Goal: Find specific page/section: Find specific page/section

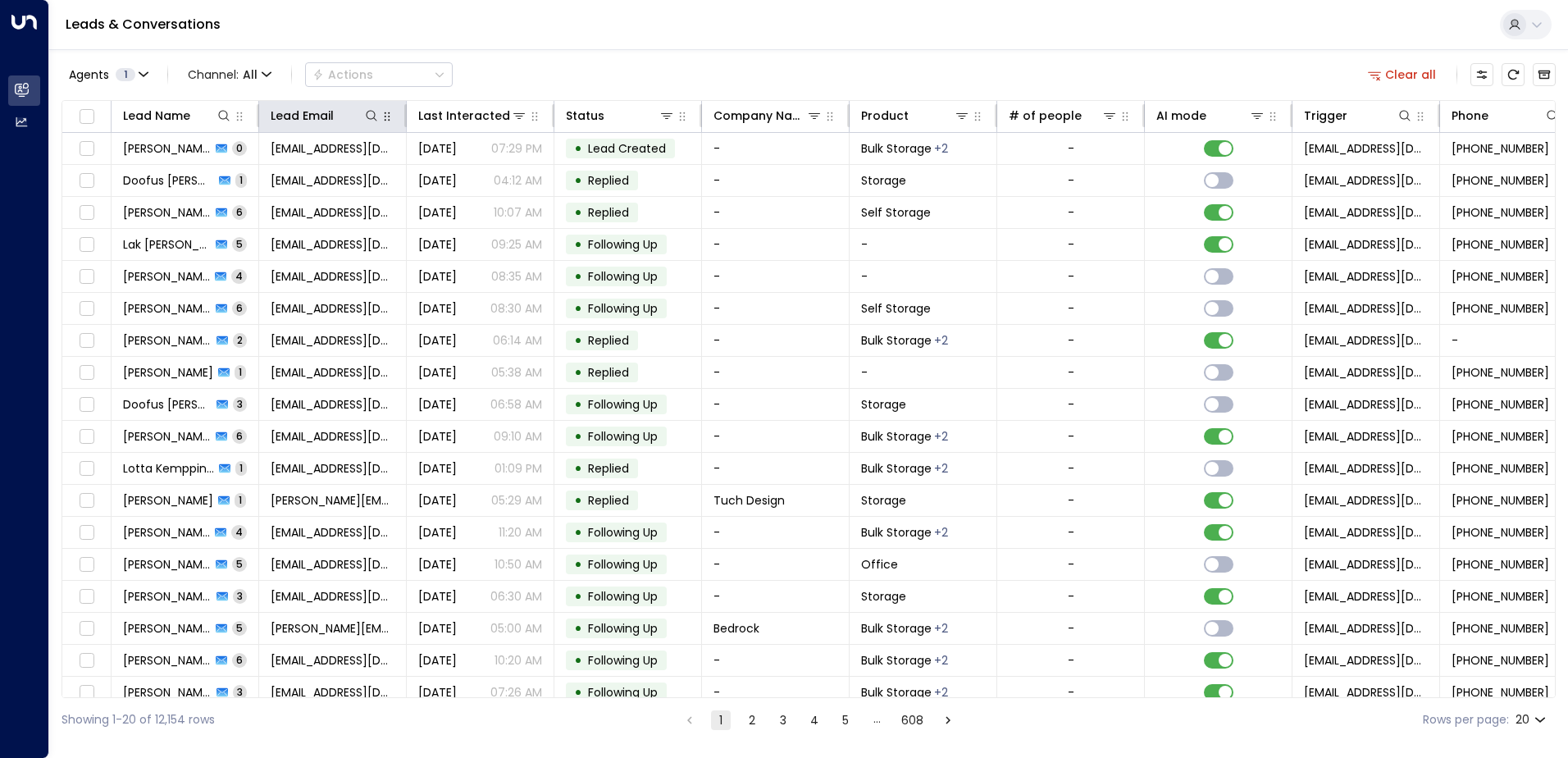
click at [379, 116] on button "button" at bounding box center [387, 116] width 16 height 16
click at [373, 111] on icon at bounding box center [371, 115] width 10 height 10
type input "**********"
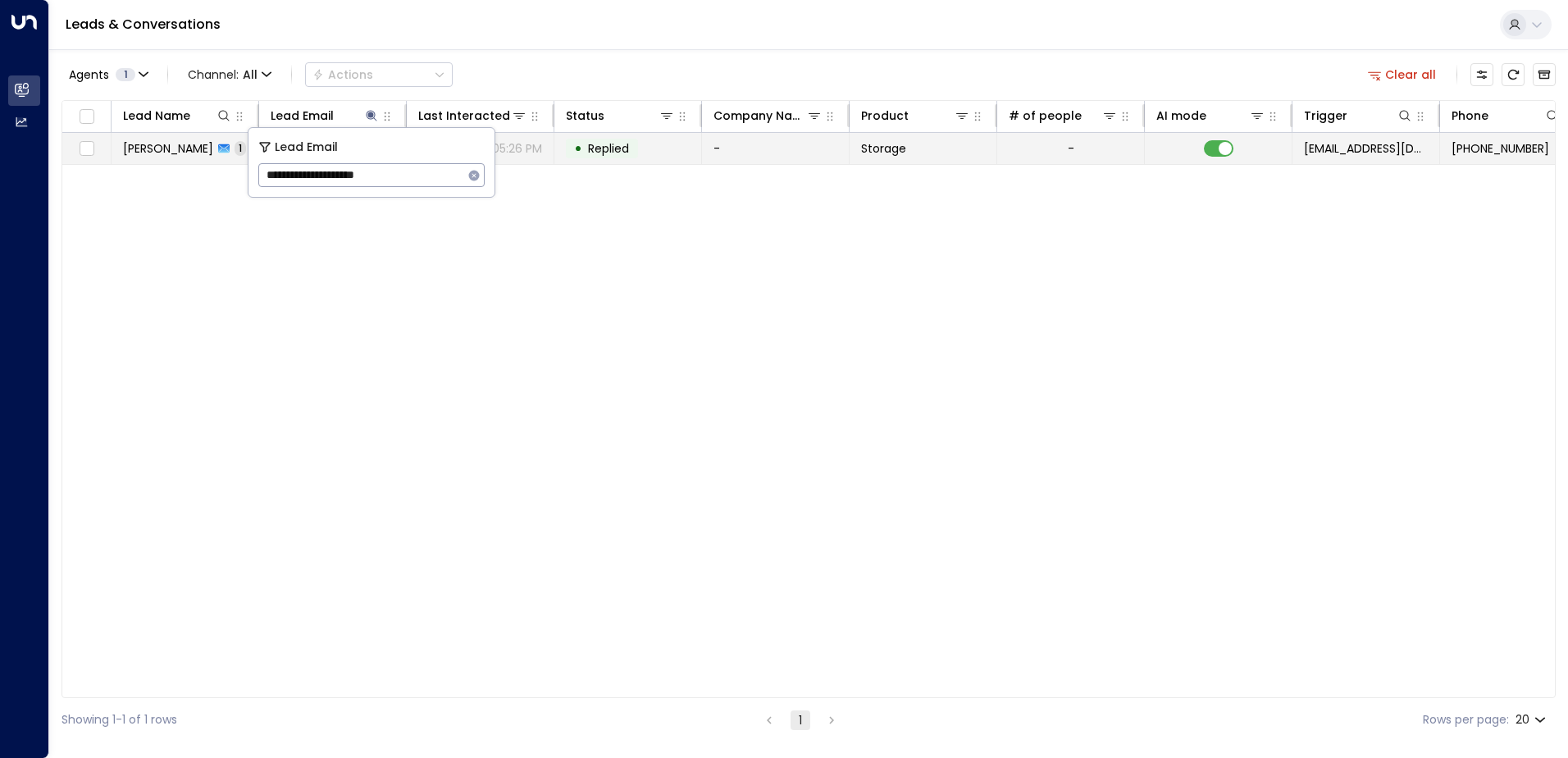
click at [1122, 151] on td "-" at bounding box center [1070, 149] width 148 height 31
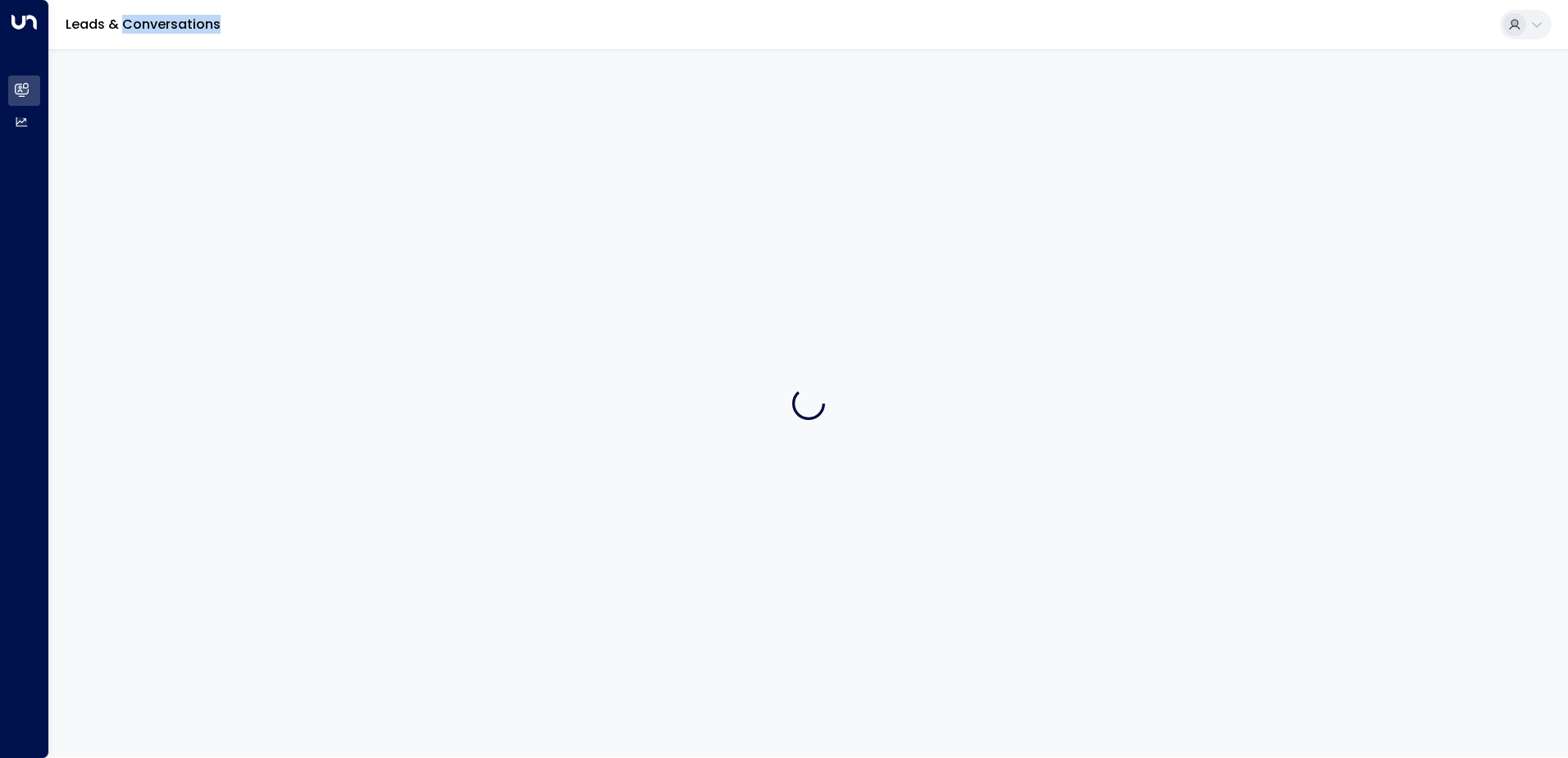
click at [1122, 151] on div at bounding box center [809, 403] width 1519 height 708
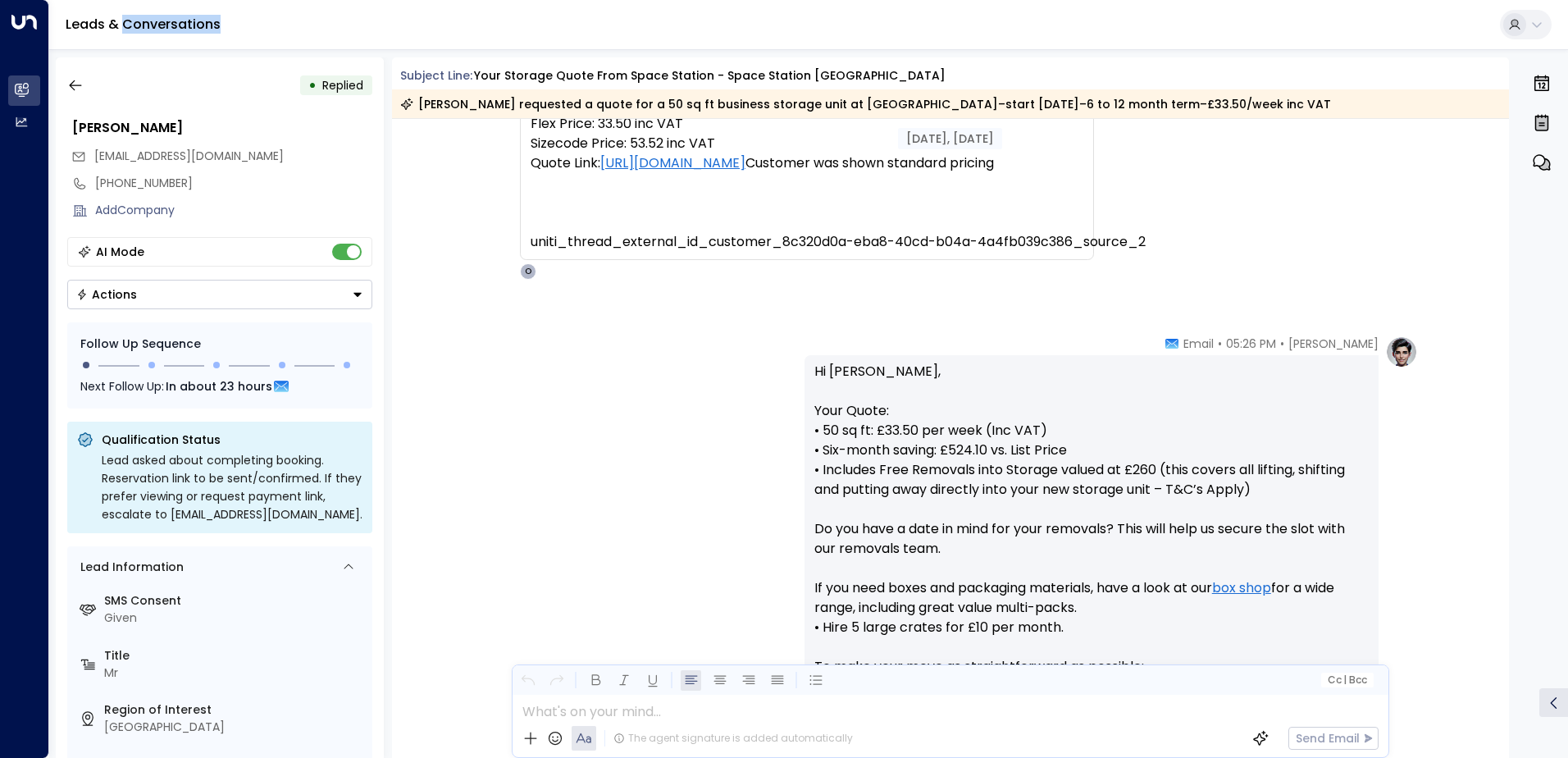
scroll to position [375, 0]
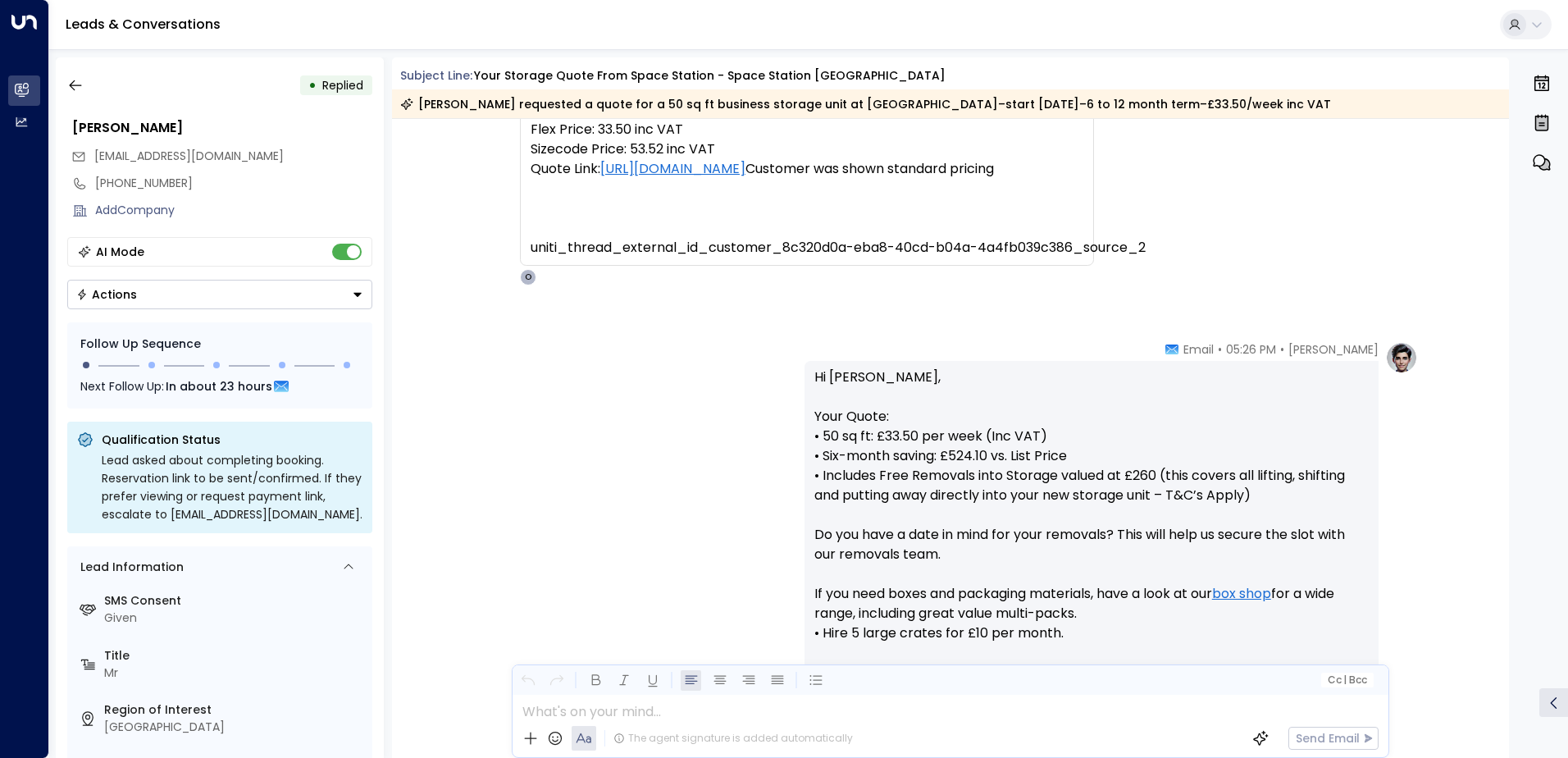
click at [993, 397] on p "Hi [PERSON_NAME], Your Quote: • 50 sq ft: £33.50 per week (Inc VAT) • Six-month…" at bounding box center [1092, 643] width 555 height 551
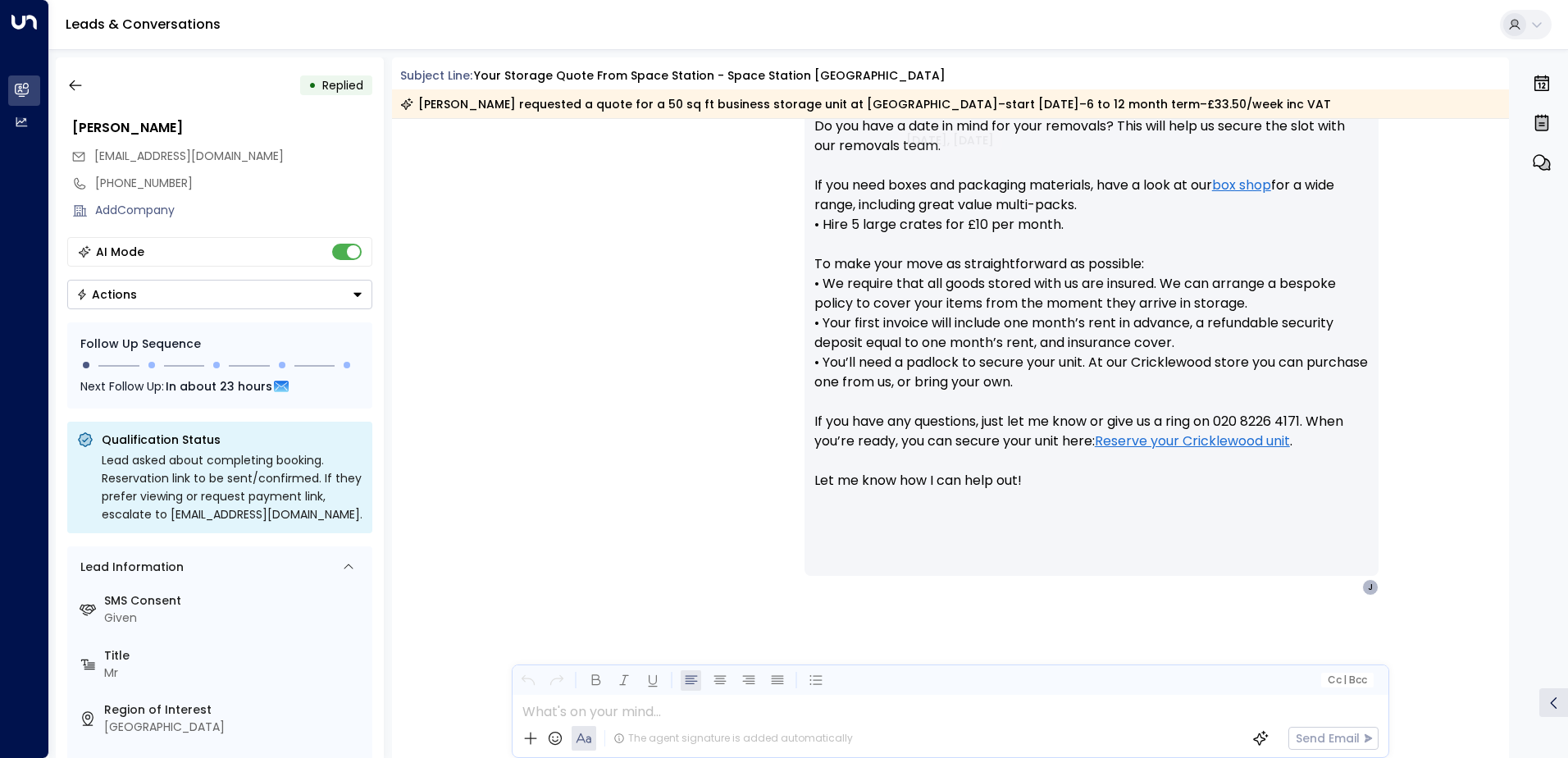
scroll to position [785, 0]
